Goal: Share content: Share content

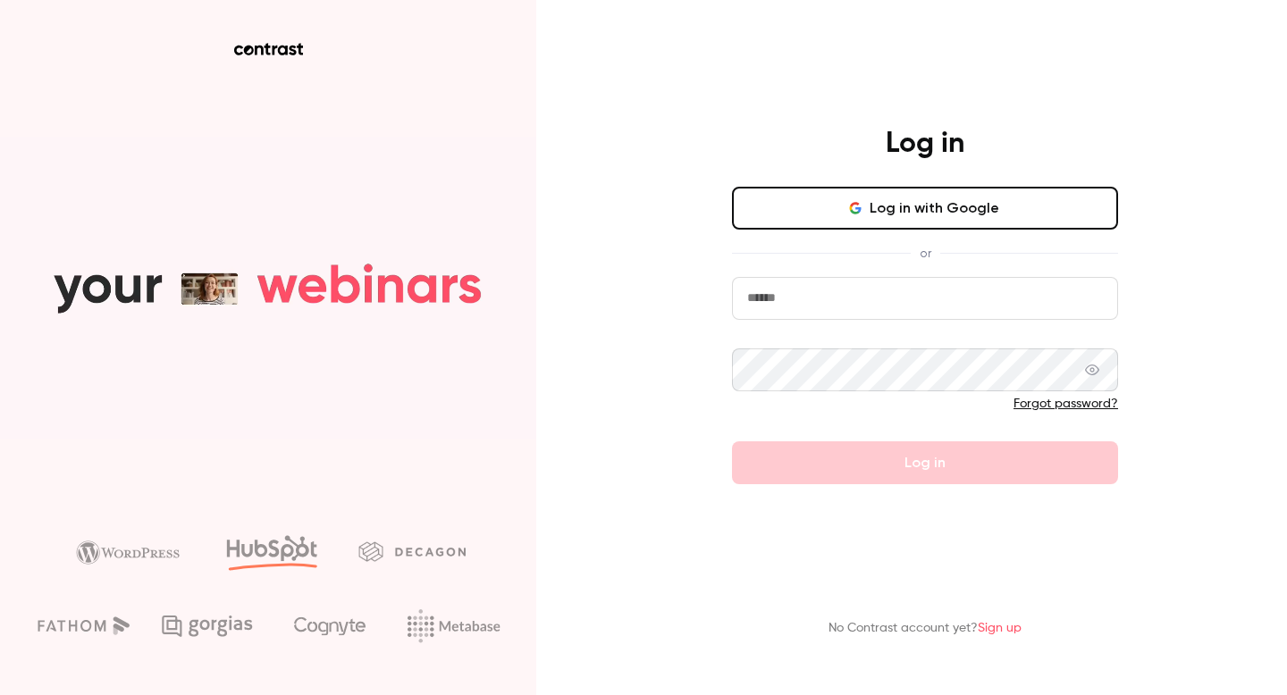
click at [884, 208] on button "Log in with Google" at bounding box center [925, 208] width 386 height 43
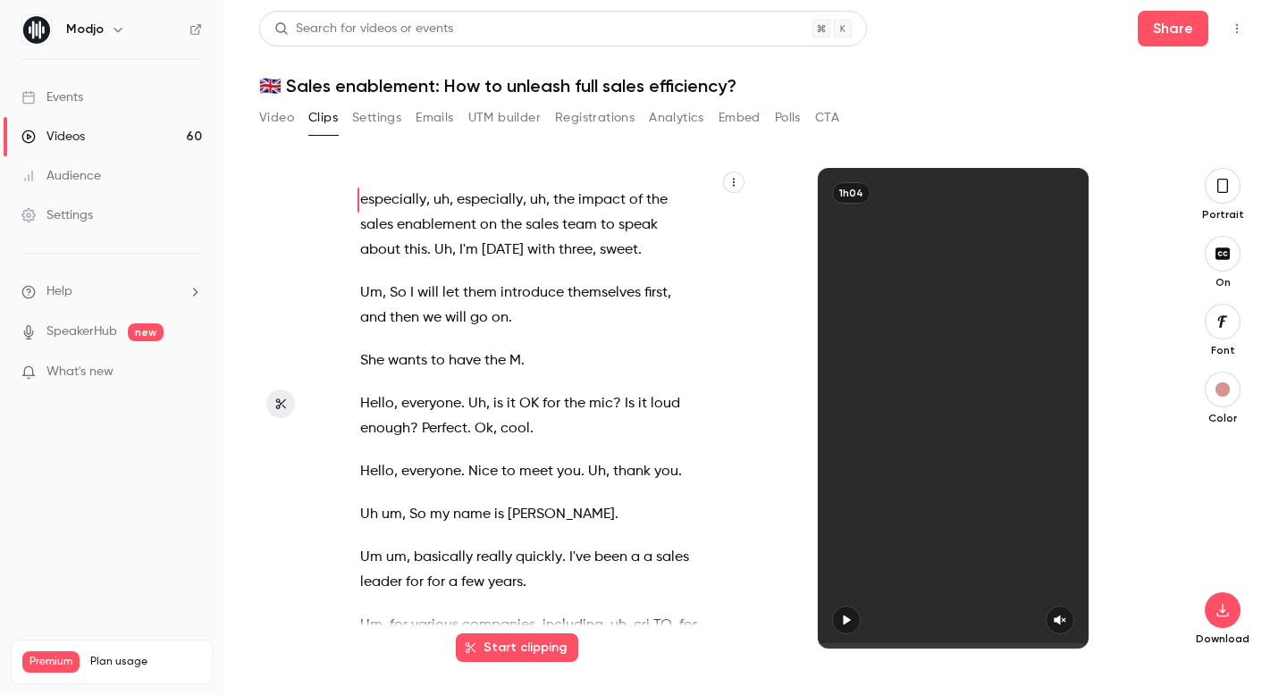
click at [149, 132] on link "Videos 60" at bounding box center [111, 136] width 223 height 39
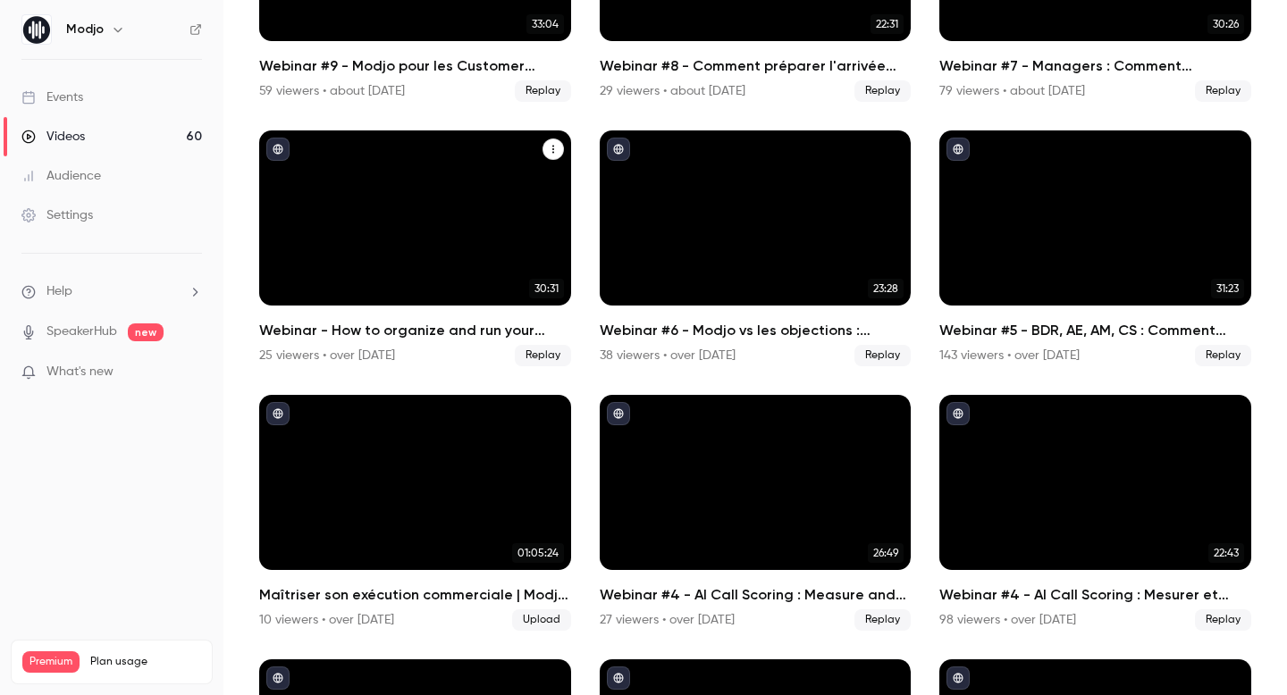
scroll to position [2181, 0]
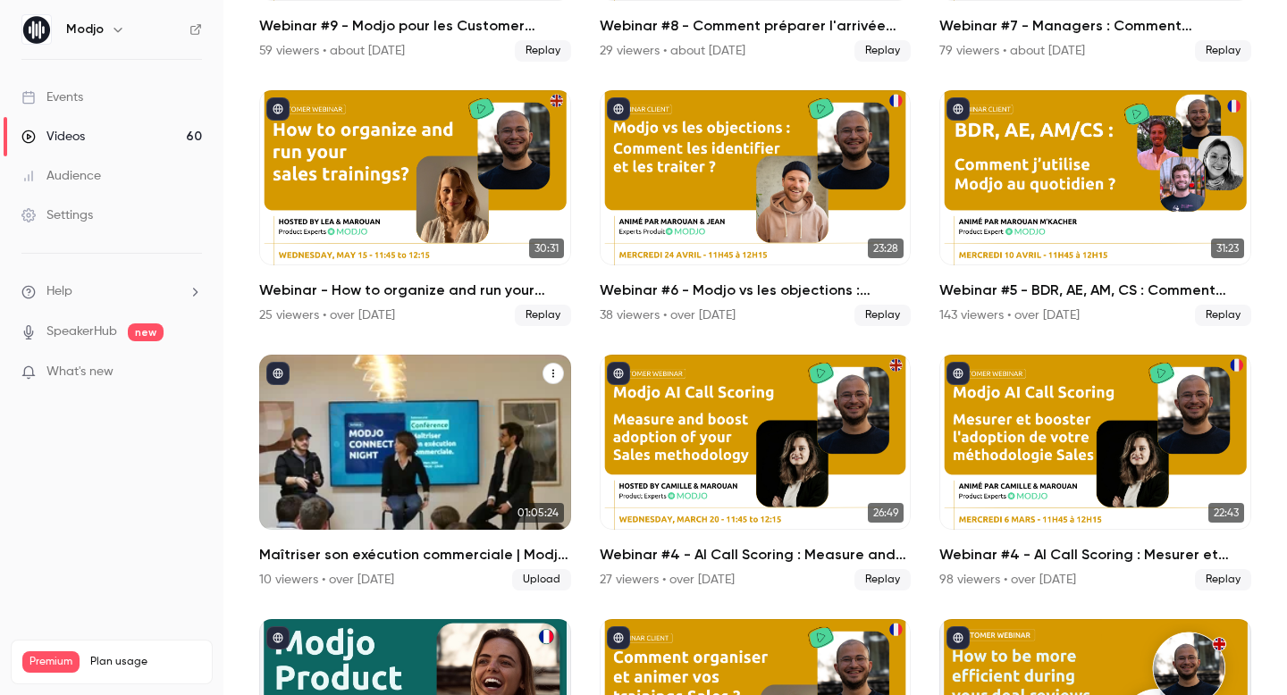
click at [459, 433] on div "Maîtriser son exécution commerciale | Modjo Connect Night #2" at bounding box center [415, 442] width 312 height 175
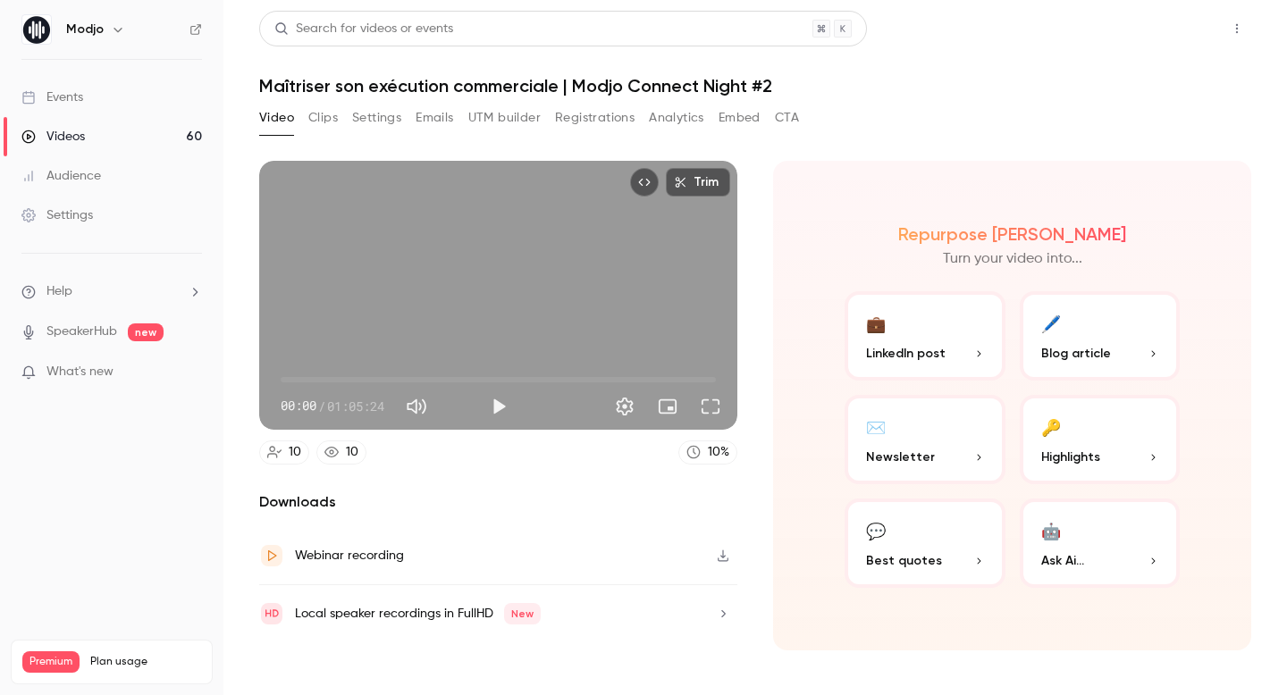
click at [1181, 29] on button "Share" at bounding box center [1173, 29] width 71 height 36
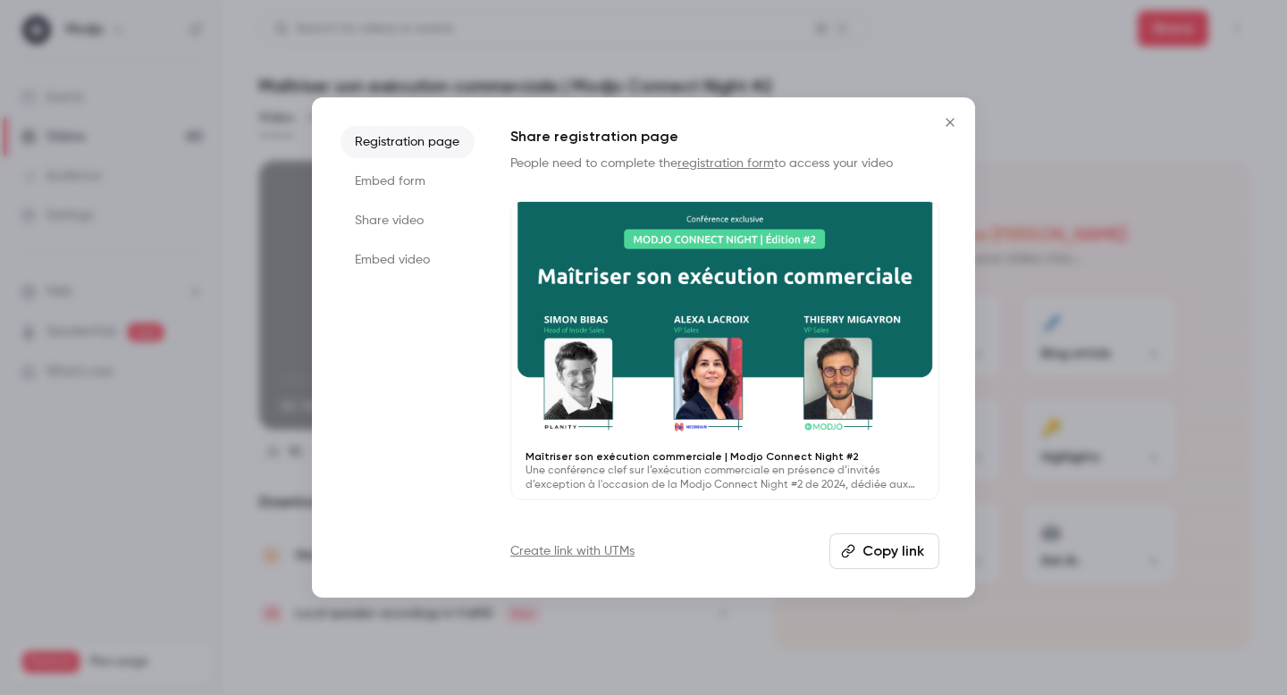
click at [413, 222] on li "Share video" at bounding box center [408, 221] width 134 height 32
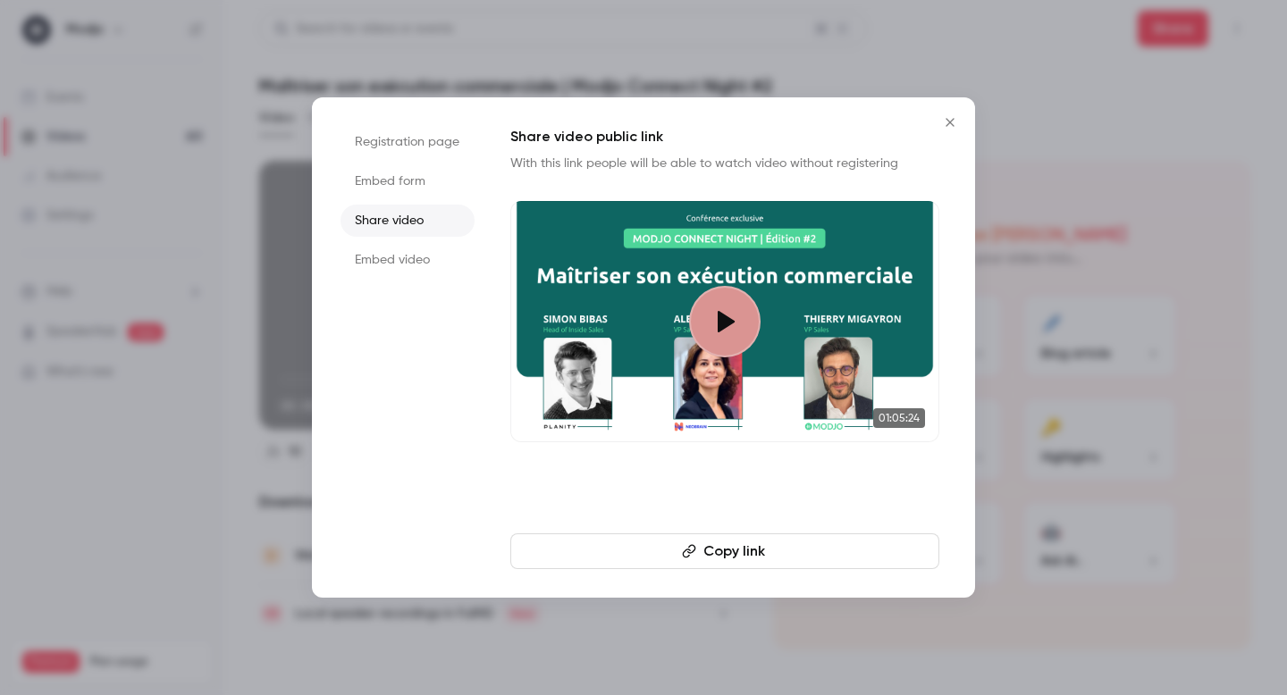
click at [776, 555] on button "Copy link" at bounding box center [724, 552] width 429 height 36
